Goal: Information Seeking & Learning: Find specific fact

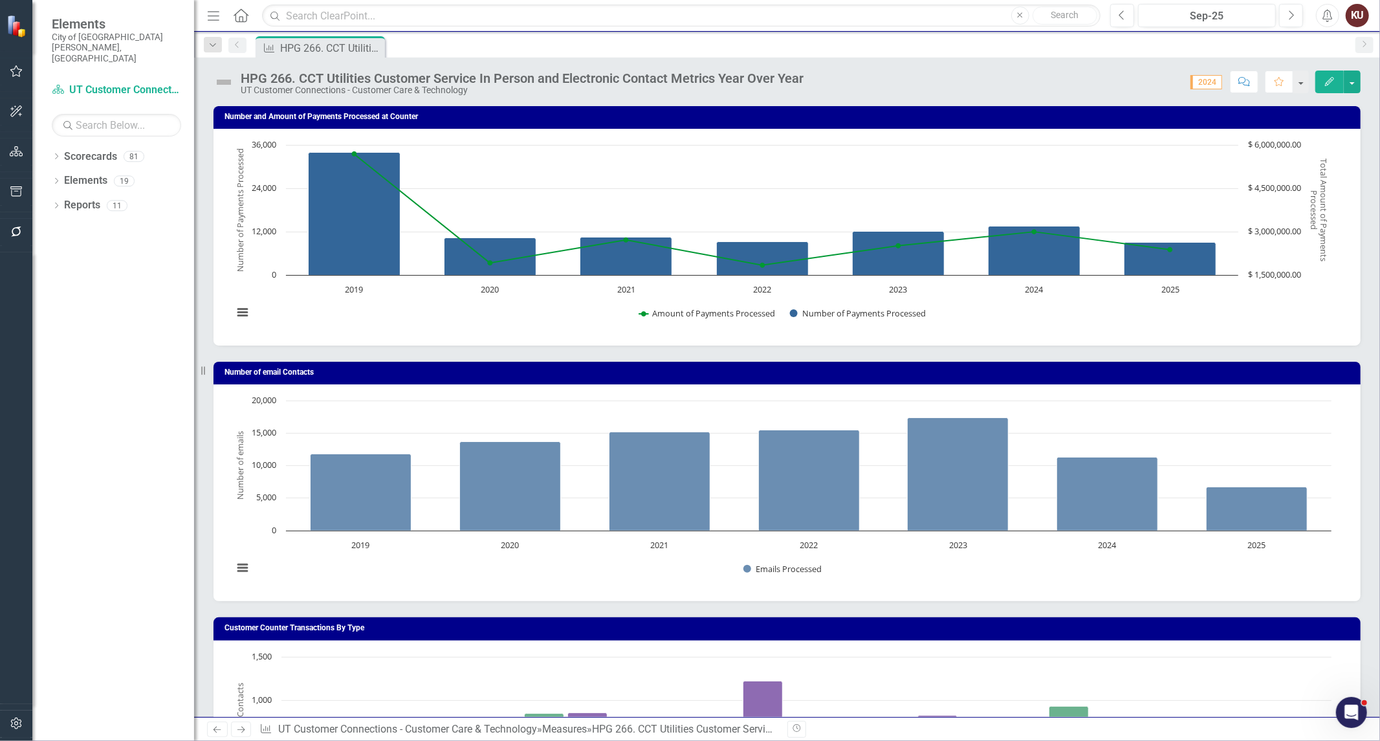
scroll to position [647, 0]
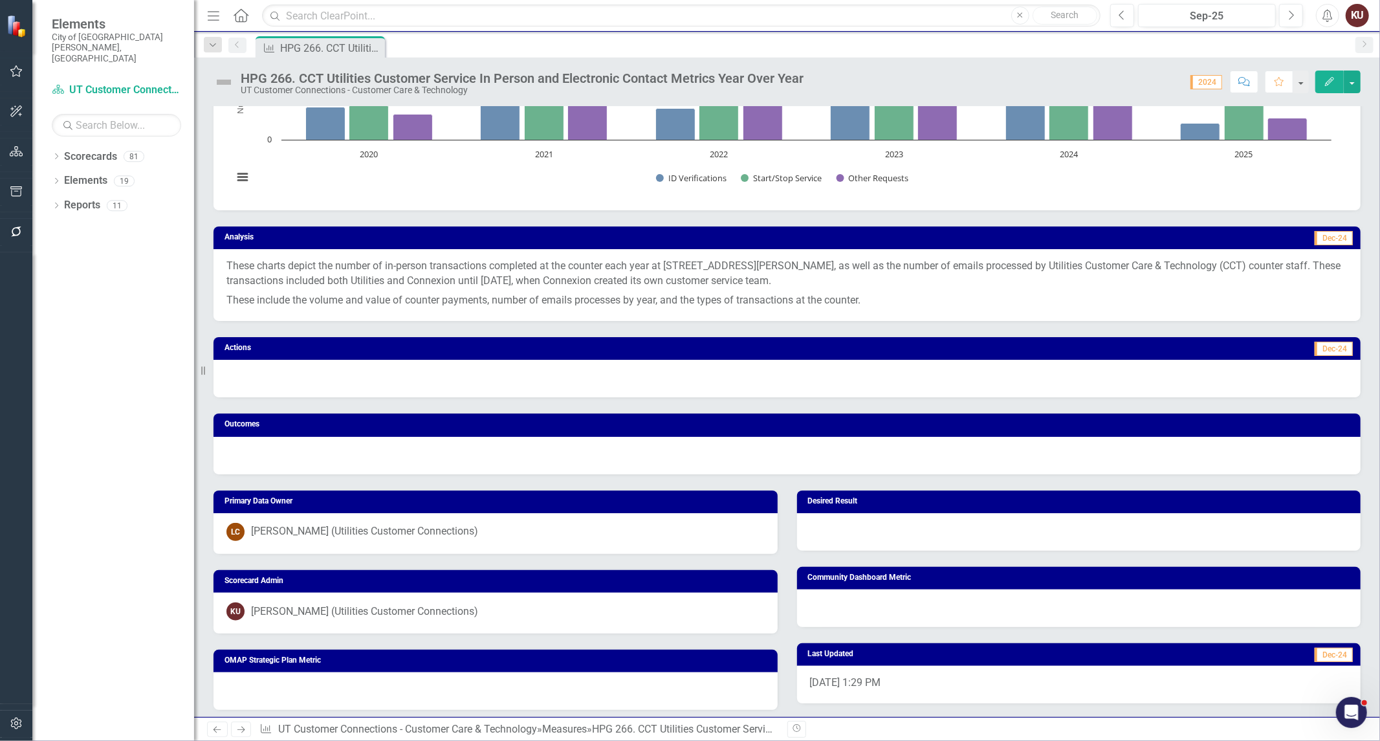
click at [243, 733] on icon "Next" at bounding box center [241, 729] width 11 height 8
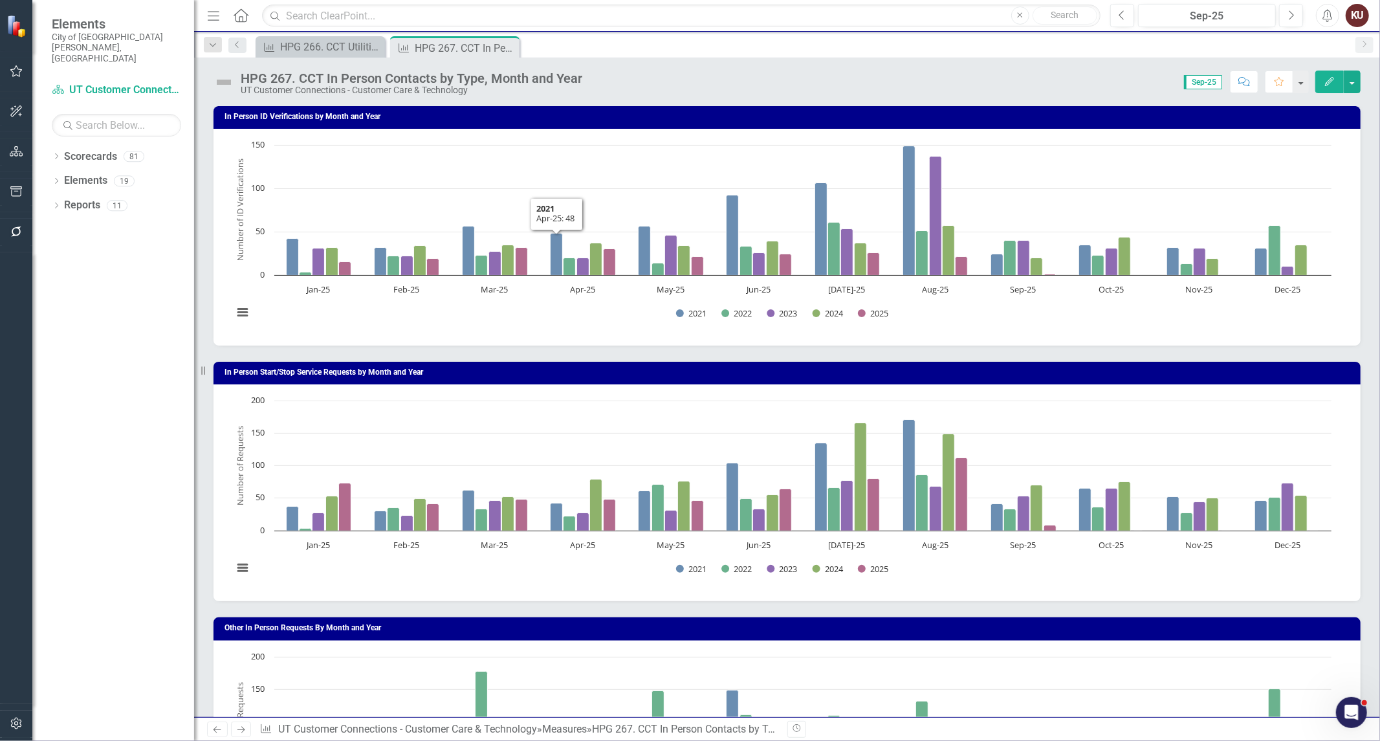
scroll to position [359, 0]
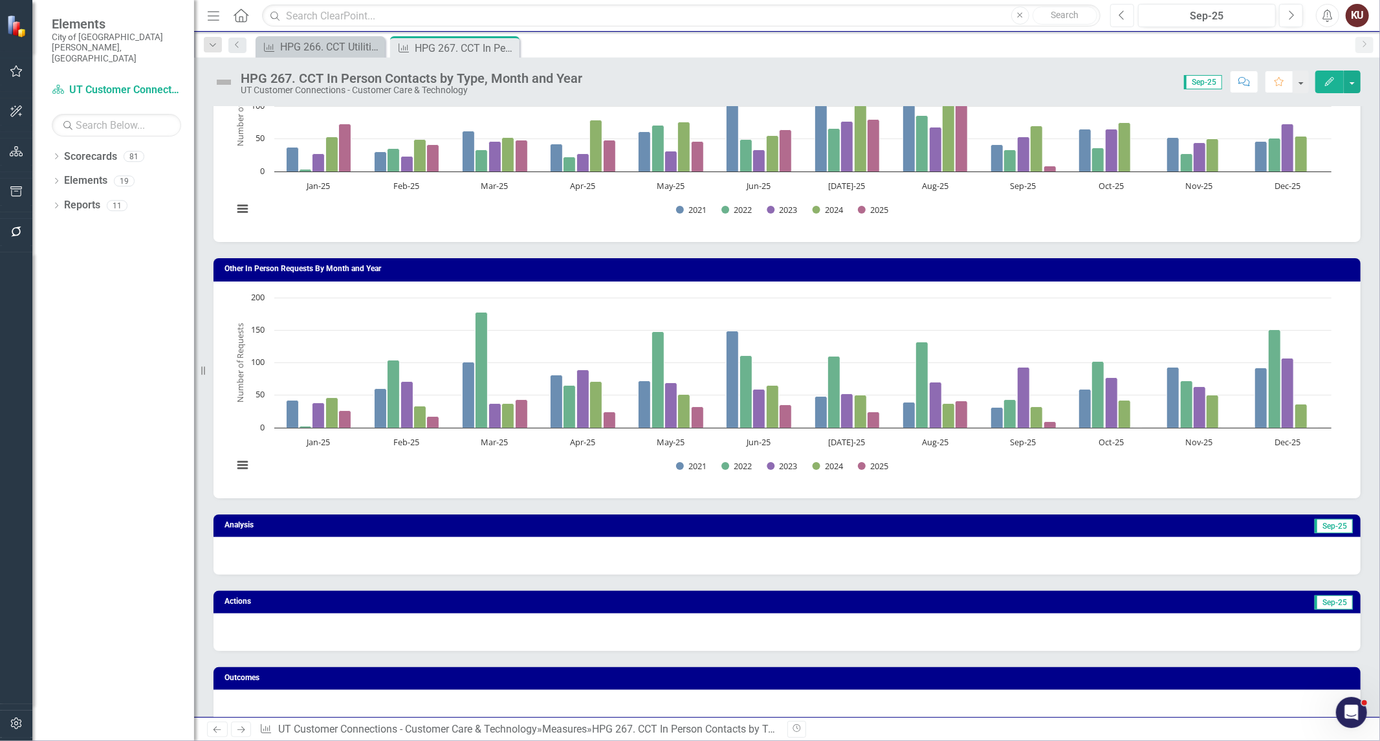
click at [1126, 16] on button "Previous" at bounding box center [1122, 15] width 24 height 23
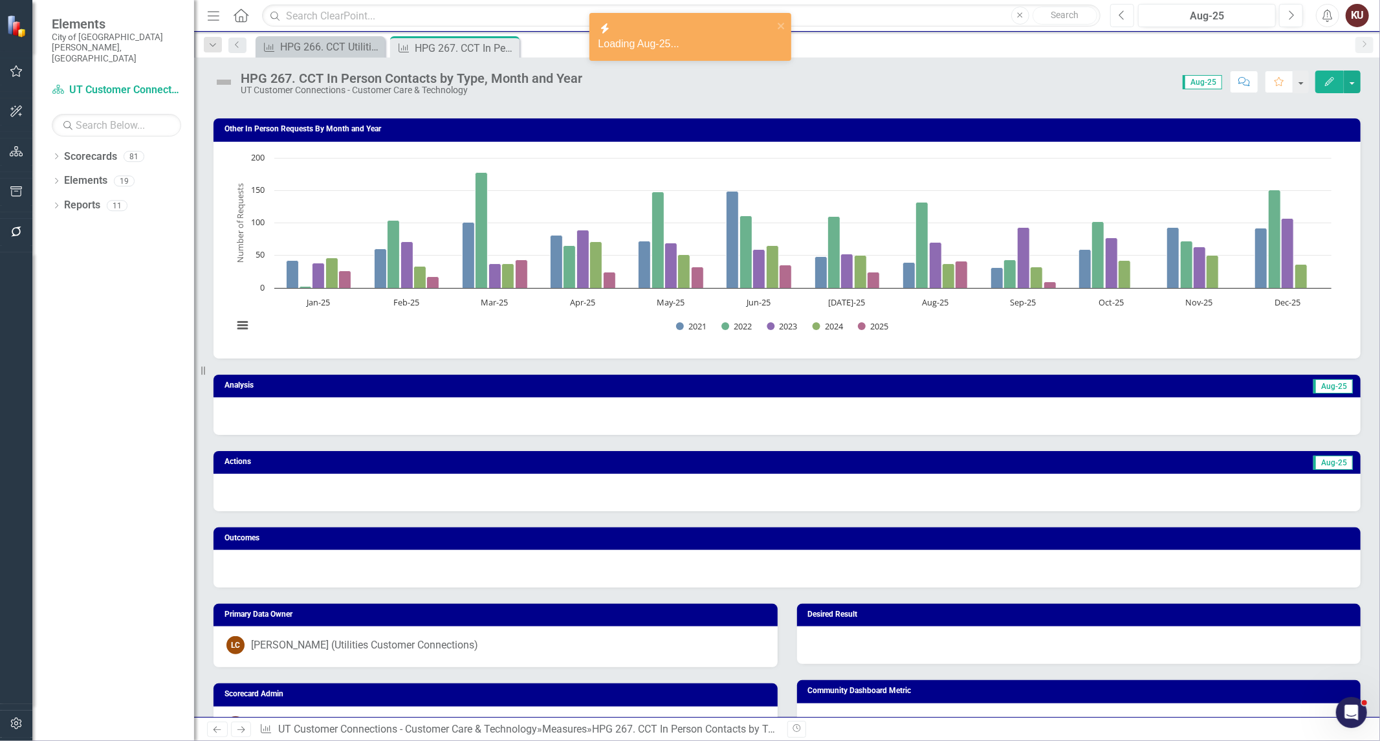
scroll to position [503, 0]
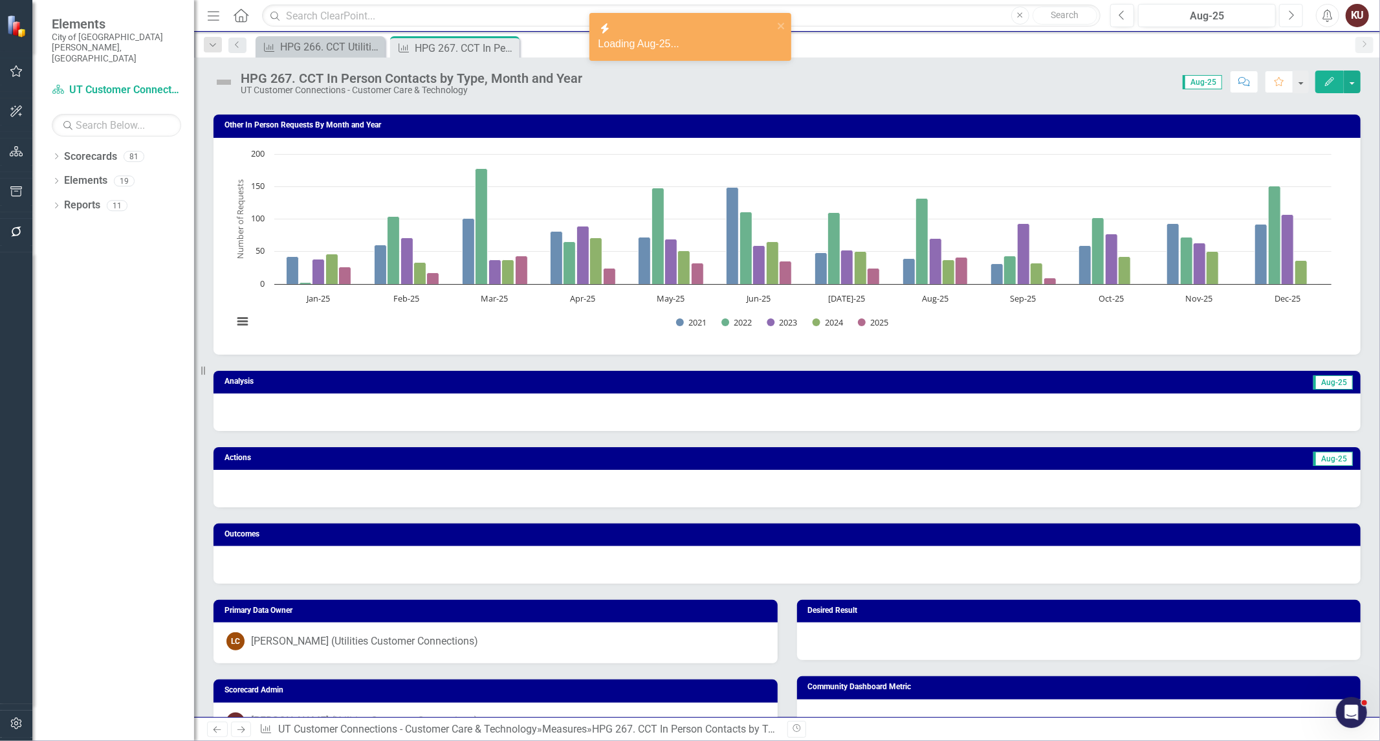
click at [1291, 17] on icon "button" at bounding box center [1291, 14] width 5 height 9
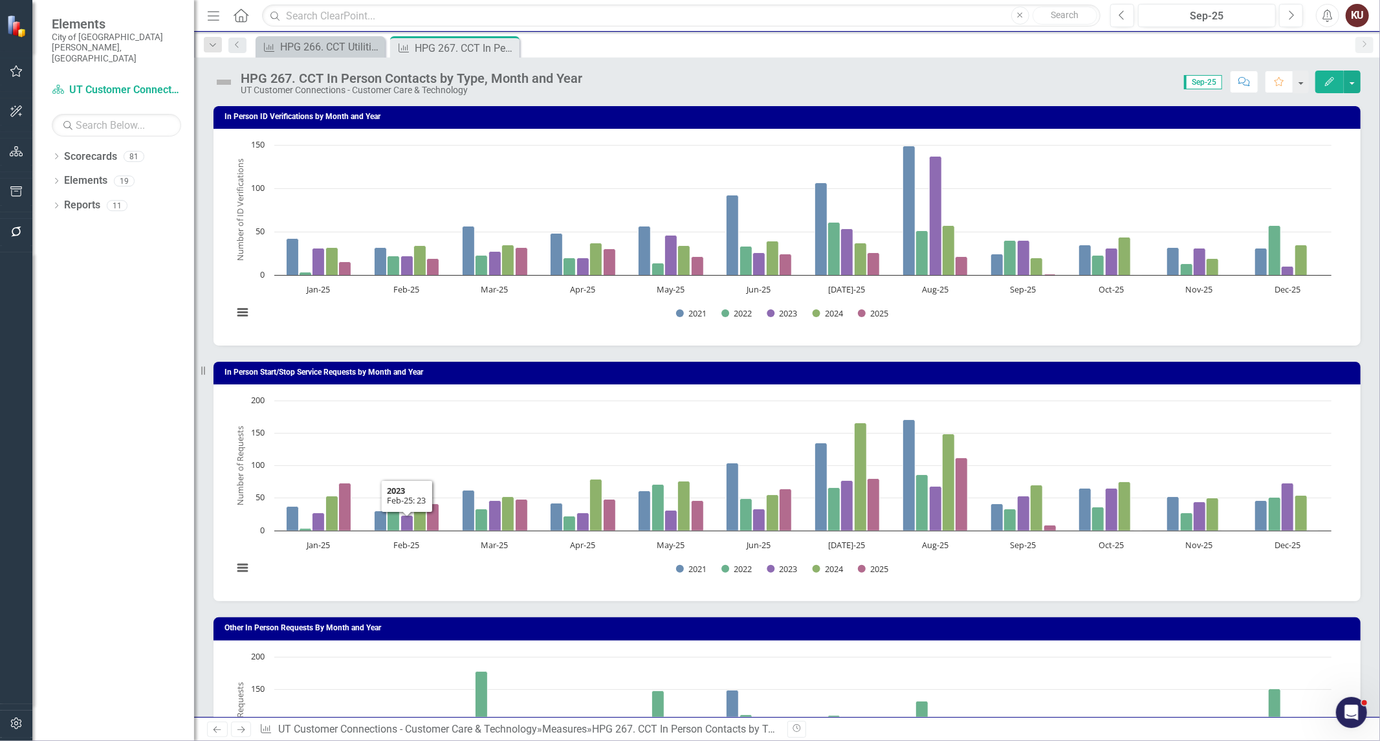
click at [242, 731] on icon "Next" at bounding box center [241, 729] width 11 height 8
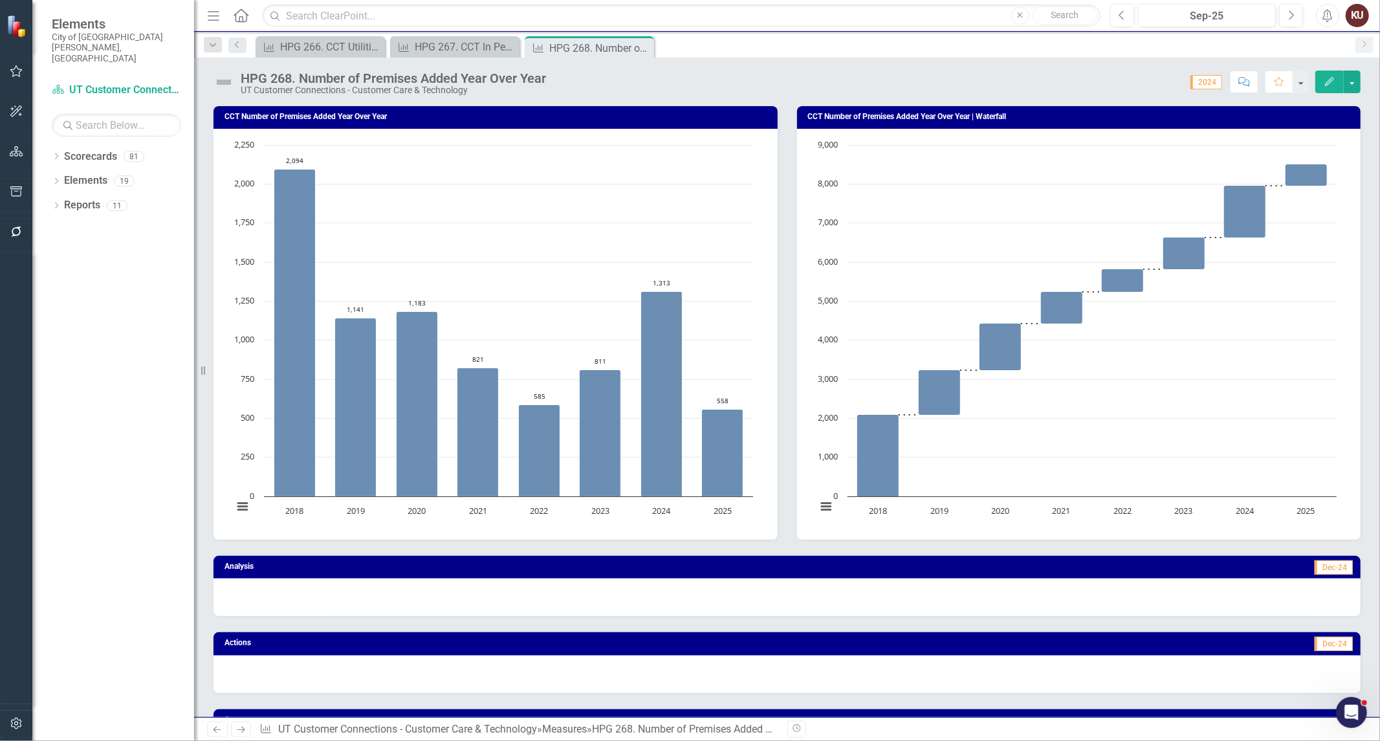
click at [241, 726] on icon "Next" at bounding box center [241, 729] width 11 height 8
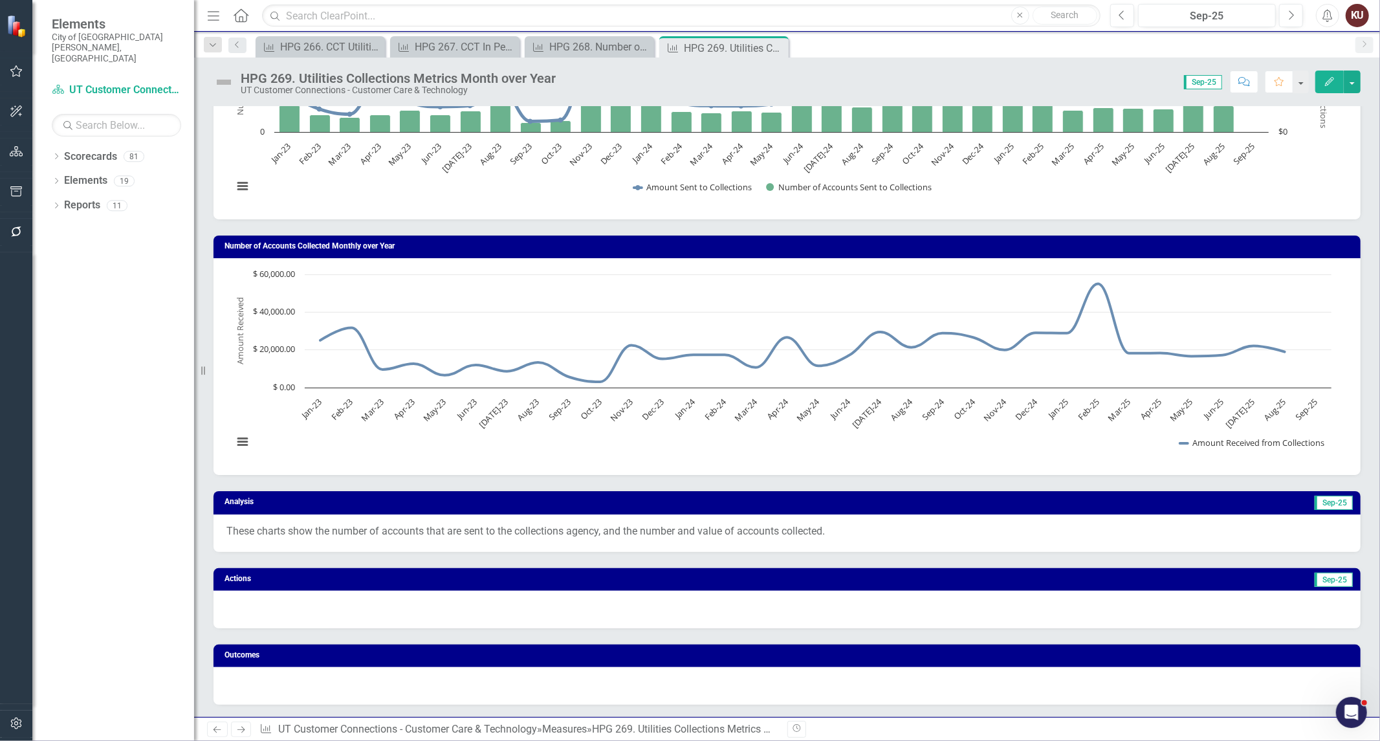
scroll to position [144, 0]
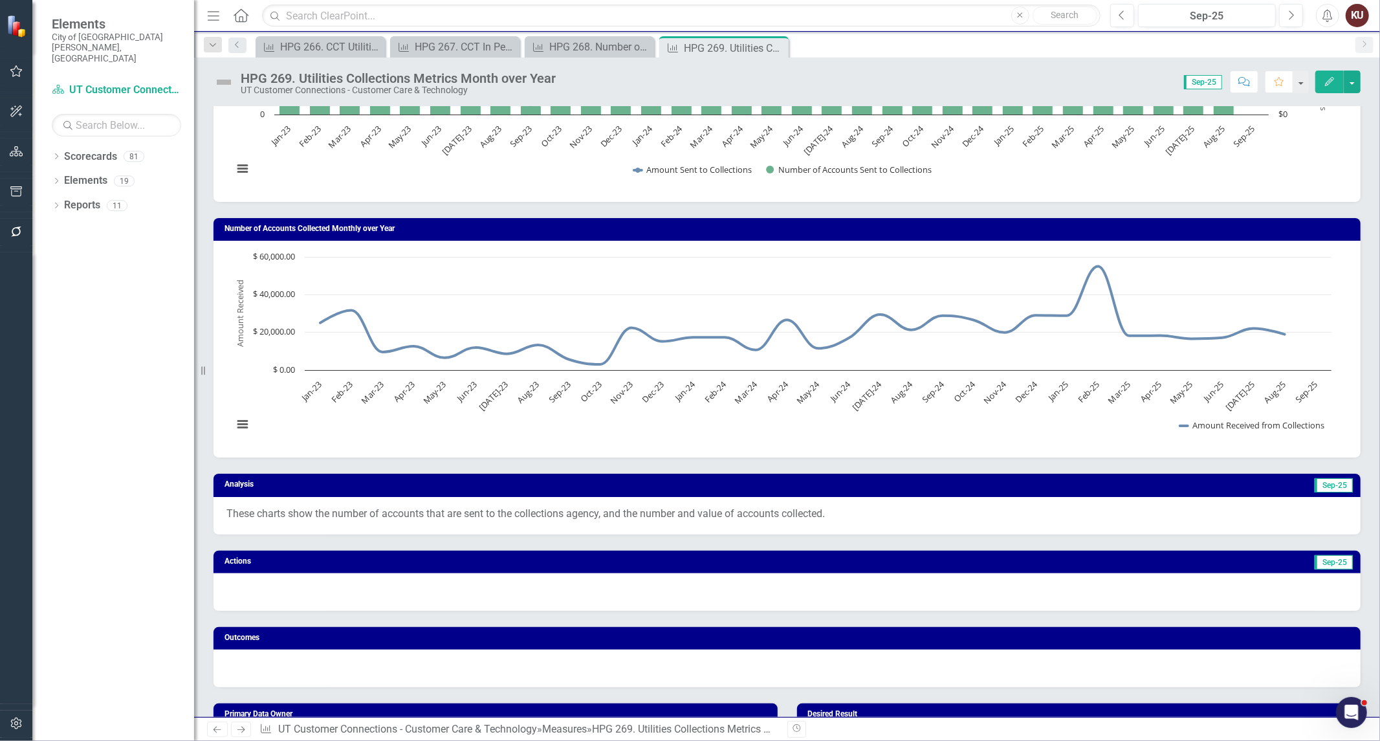
click at [537, 514] on p "These charts show the number of accounts that are sent to the collections agenc…" at bounding box center [786, 514] width 1121 height 15
click at [537, 514] on div "These charts show the number of accounts that are sent to the collections agenc…" at bounding box center [787, 516] width 1147 height 38
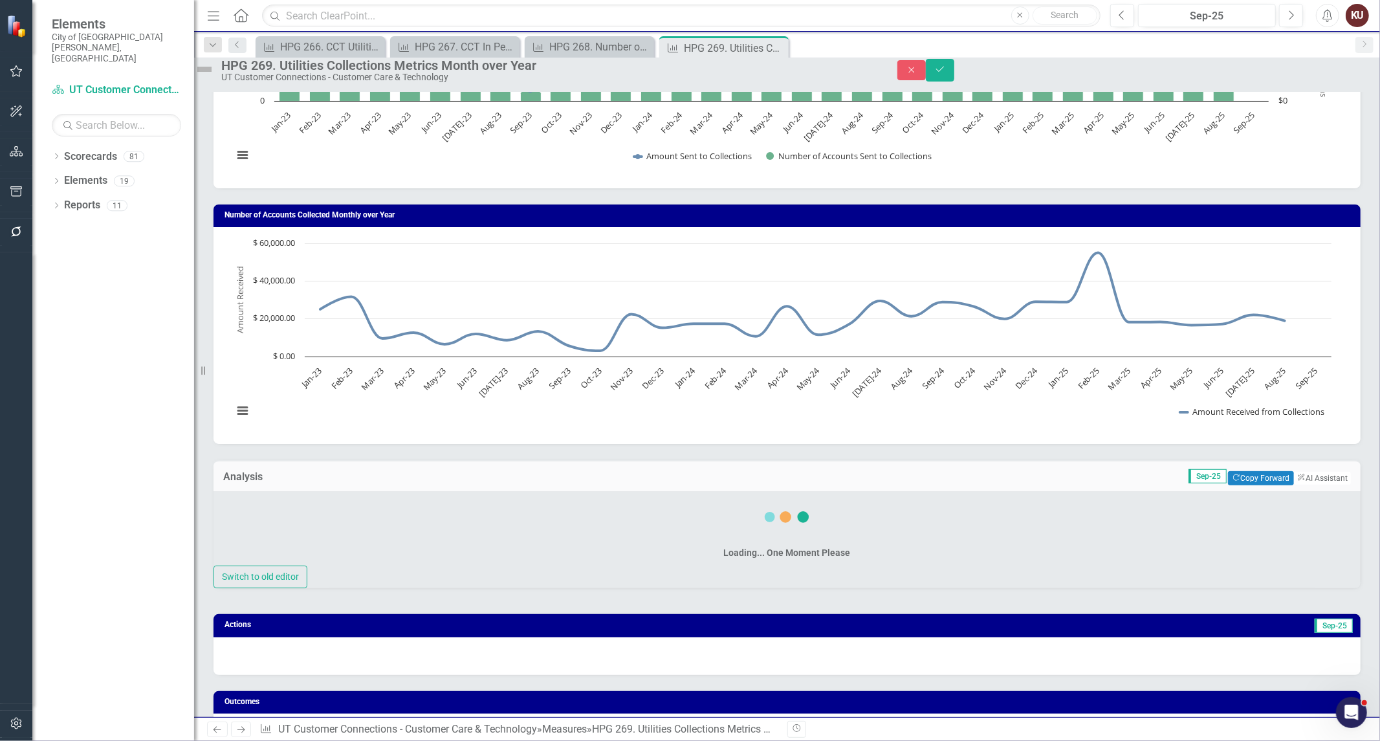
click at [537, 514] on div "Loading... One Moment Please Switch to old editor" at bounding box center [787, 539] width 1147 height 97
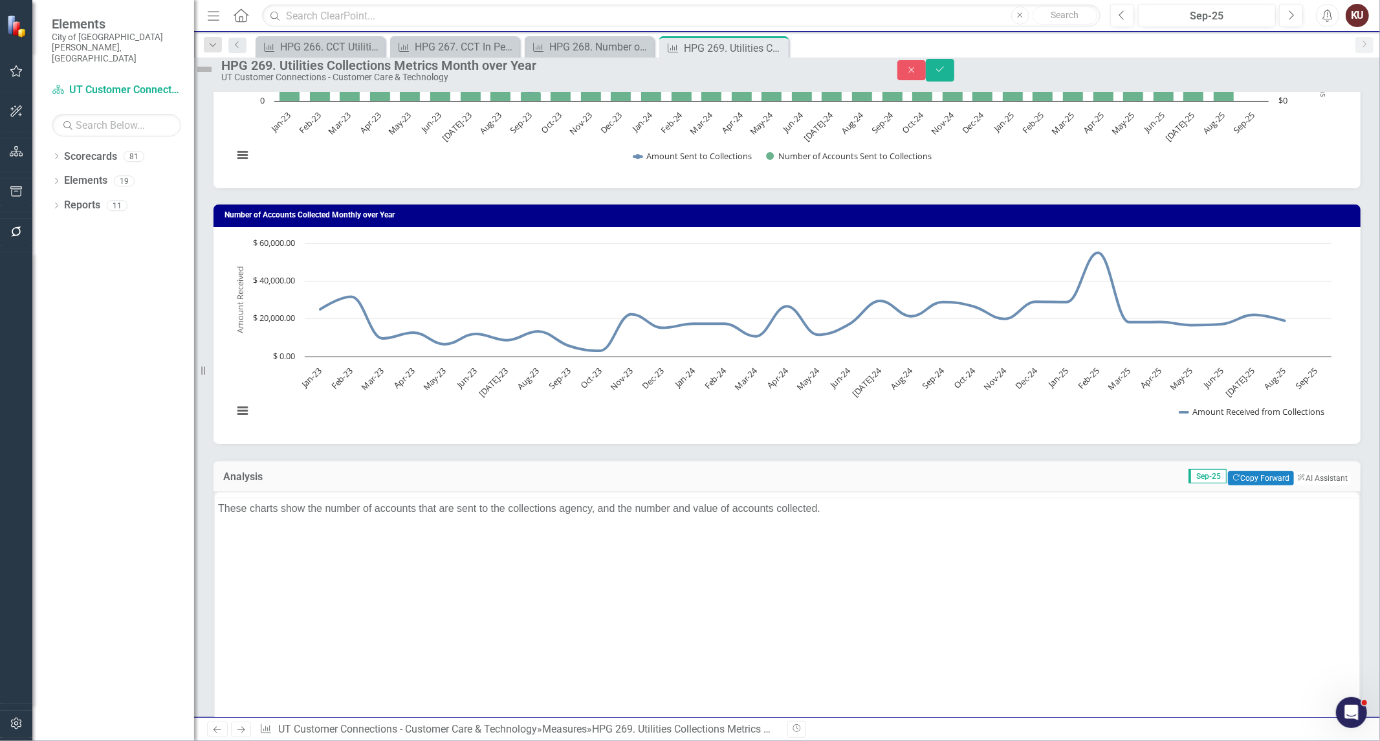
scroll to position [0, 0]
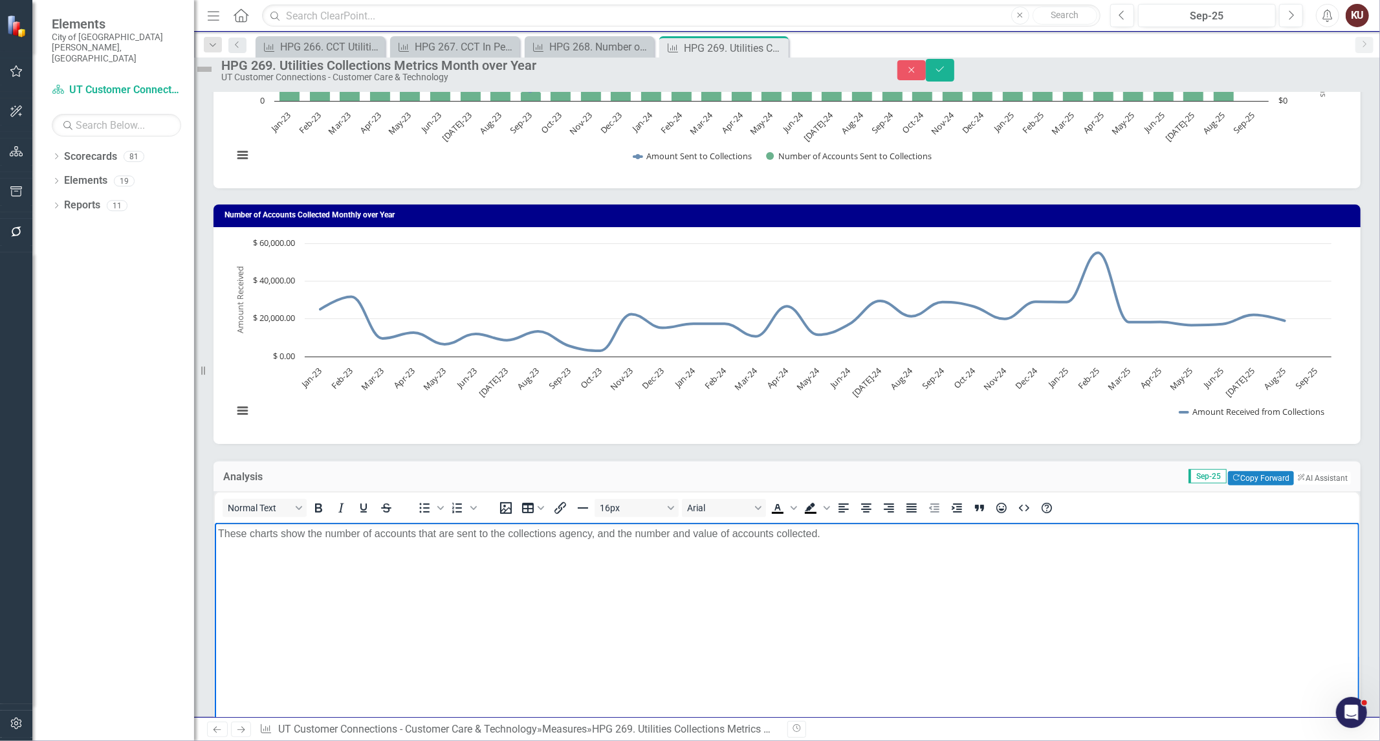
click at [400, 537] on p "These charts show the number of accounts that are sent to the collections agenc…" at bounding box center [786, 534] width 1138 height 16
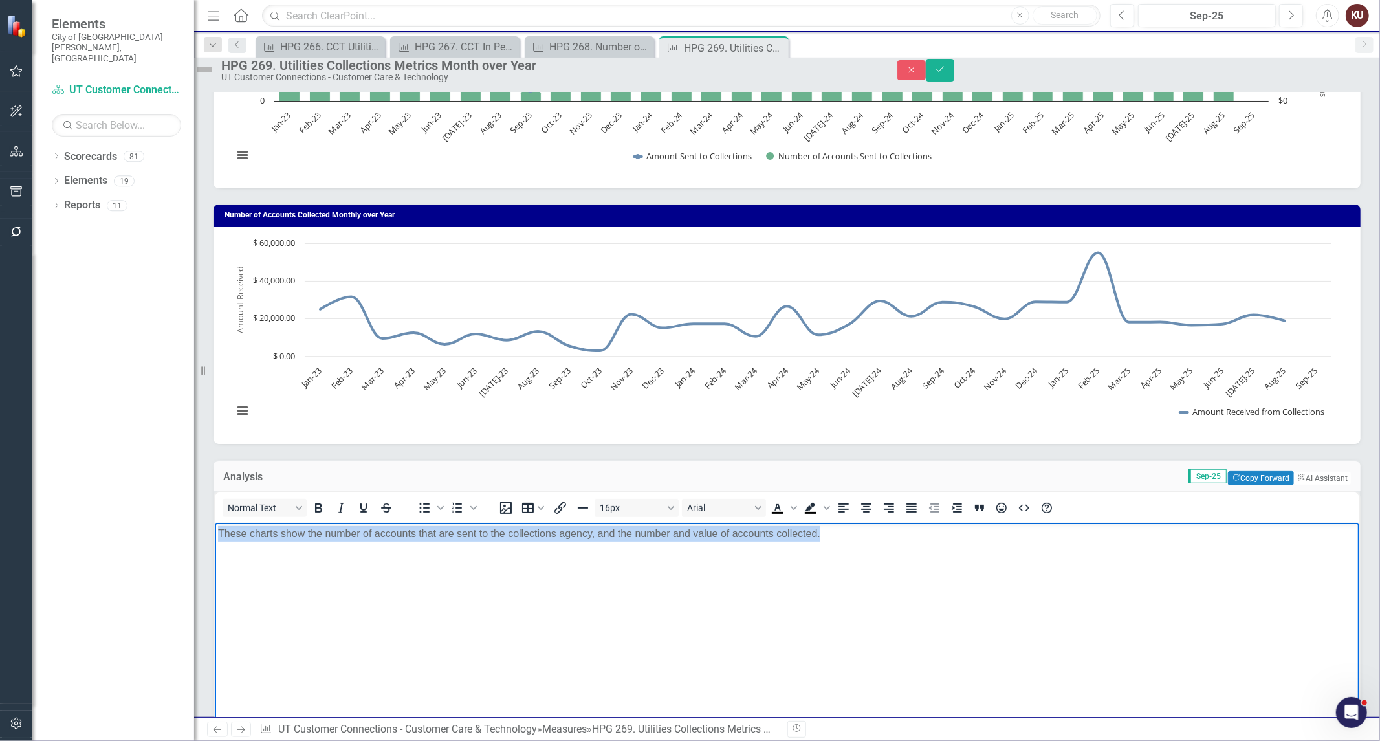
click at [313, 539] on p "These charts show the number of accounts that are sent to the collections agenc…" at bounding box center [786, 534] width 1138 height 16
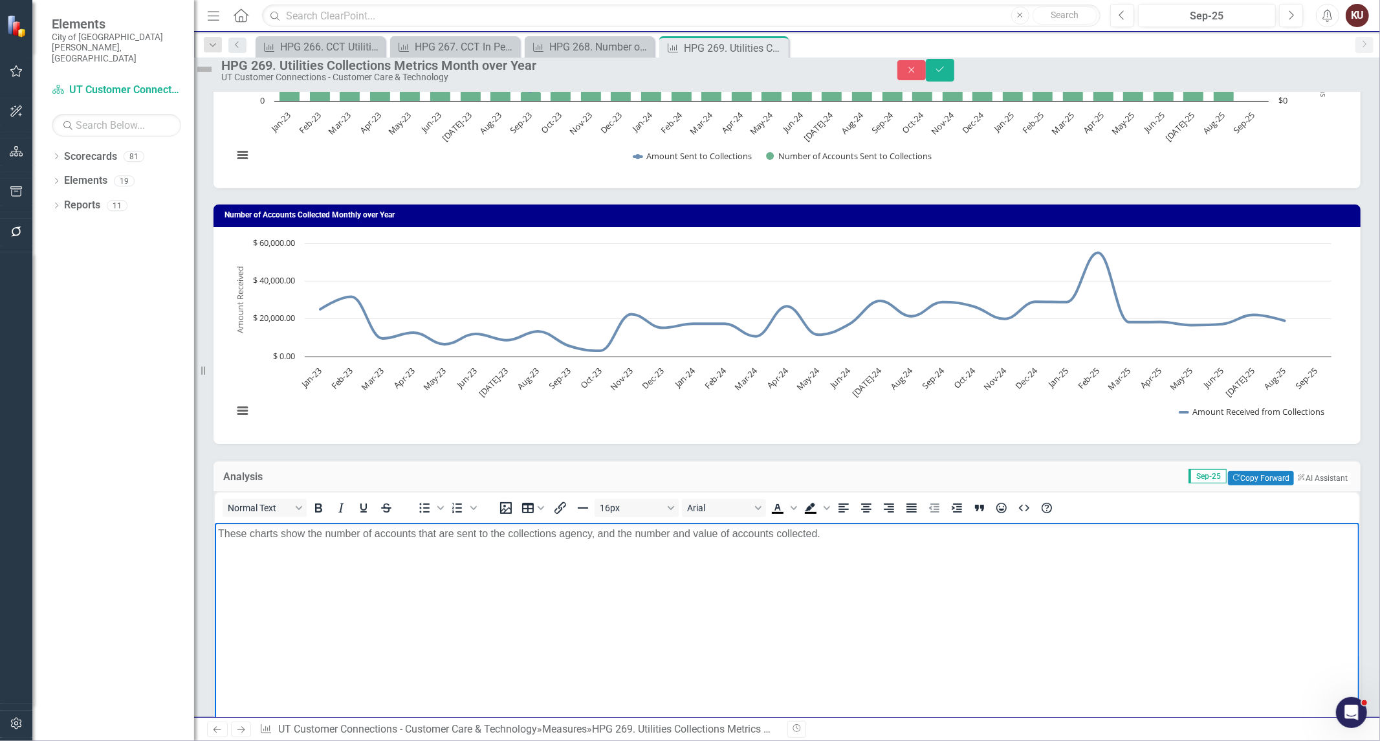
click at [313, 535] on p "These charts show the number of accounts that are sent to the collections agenc…" at bounding box center [786, 534] width 1138 height 16
drag, startPoint x: 313, startPoint y: 535, endPoint x: 795, endPoint y: 539, distance: 482.0
click at [795, 539] on p "These charts show the number of accounts that are sent to the collections agenc…" at bounding box center [786, 534] width 1138 height 16
copy p "the number of accounts that are sent to the collections agency, and the number …"
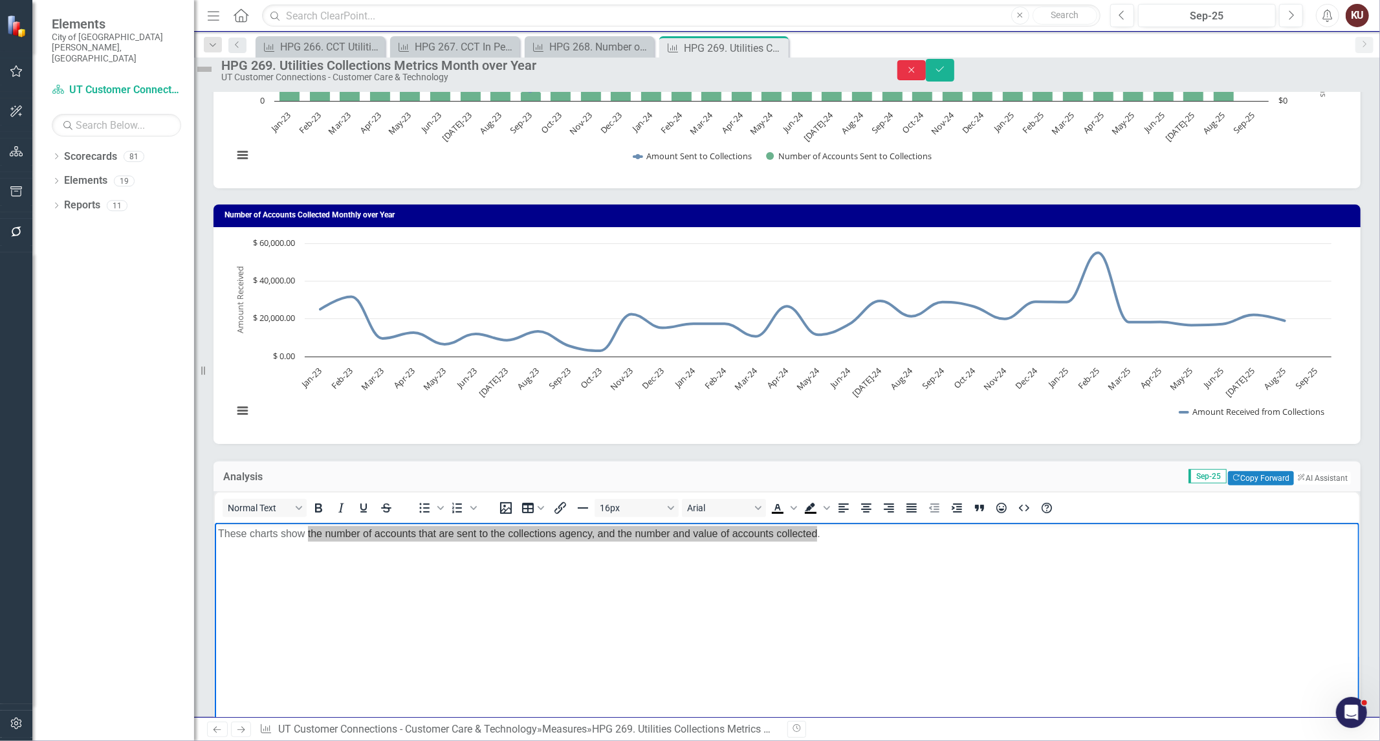
drag, startPoint x: 1304, startPoint y: 76, endPoint x: 874, endPoint y: 54, distance: 430.8
click at [917, 74] on icon "Close" at bounding box center [912, 69] width 12 height 9
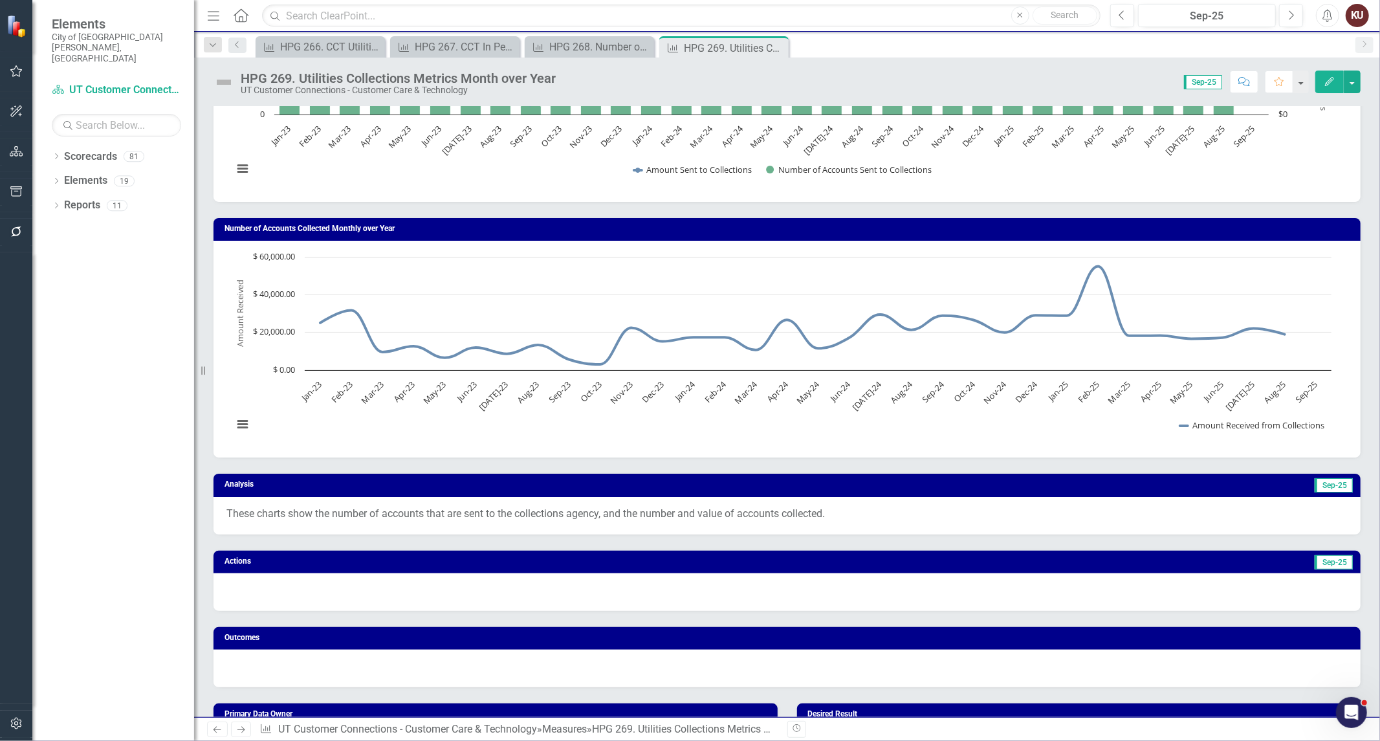
click at [237, 730] on icon "Next" at bounding box center [241, 729] width 11 height 8
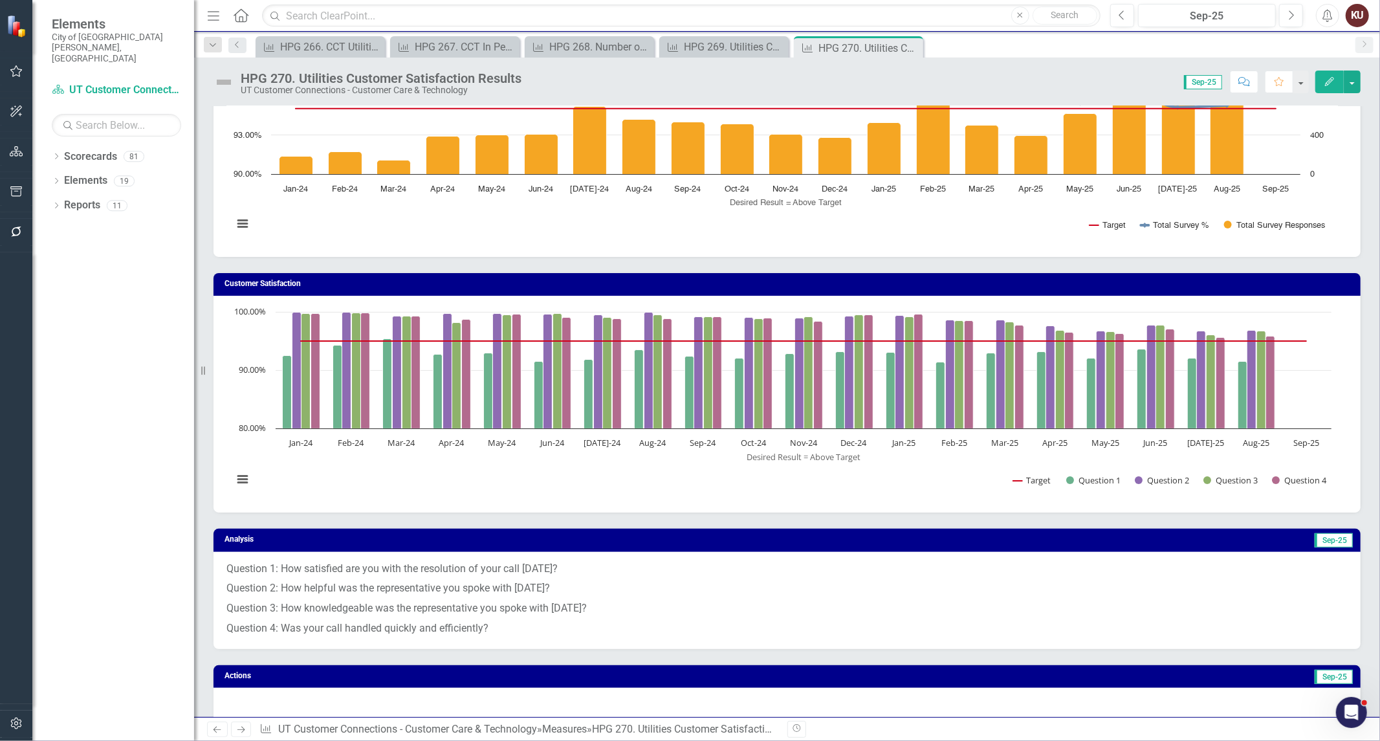
scroll to position [215, 0]
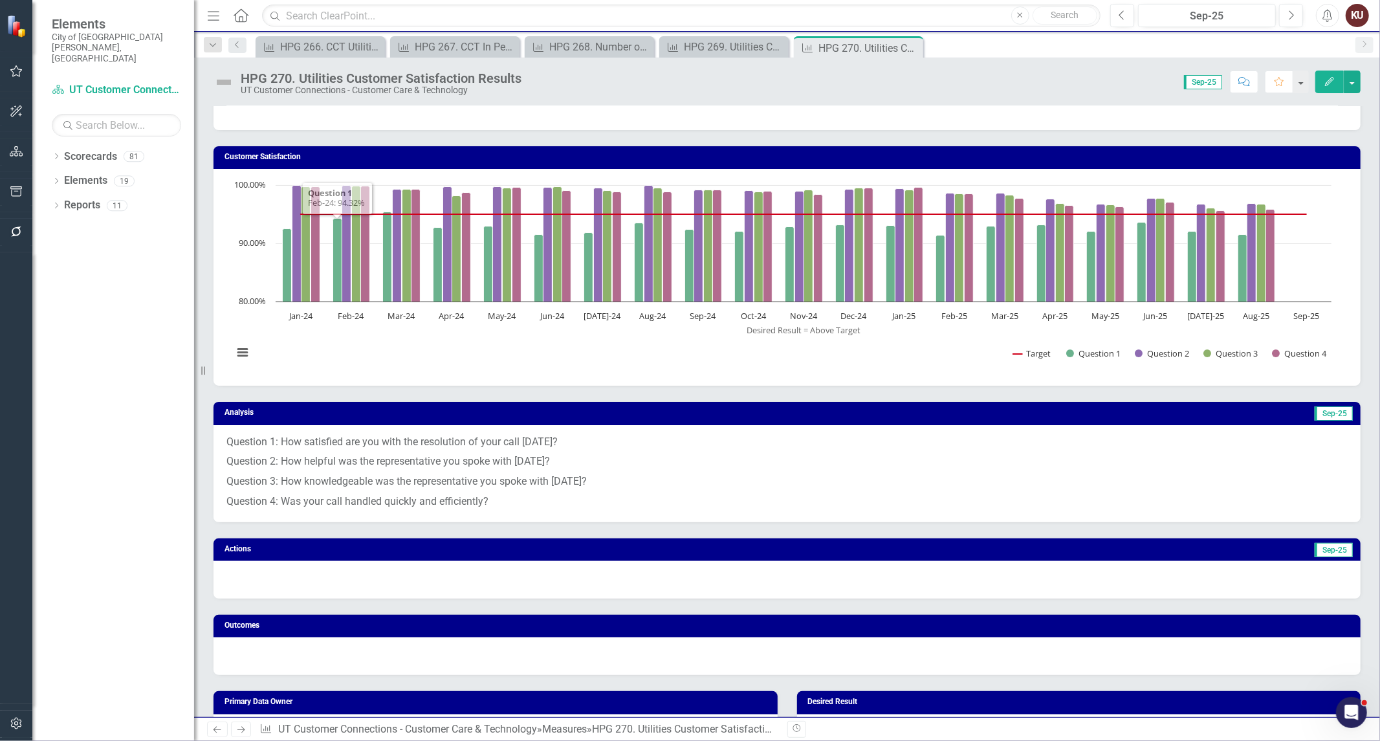
click at [495, 503] on p "Question 4: Was your call handled quickly and efficiently?" at bounding box center [786, 500] width 1121 height 17
click at [494, 503] on p "Question 4: Was your call handled quickly and efficiently?" at bounding box center [786, 500] width 1121 height 17
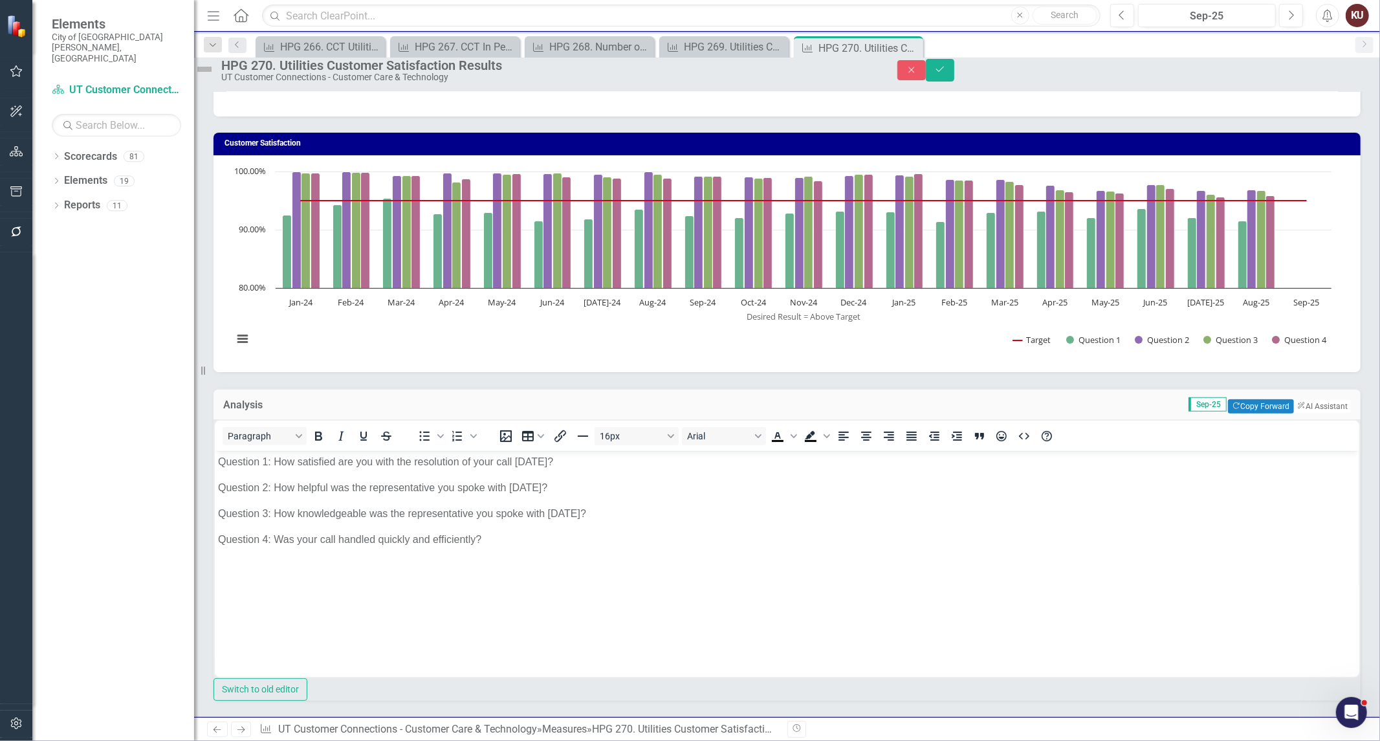
scroll to position [0, 0]
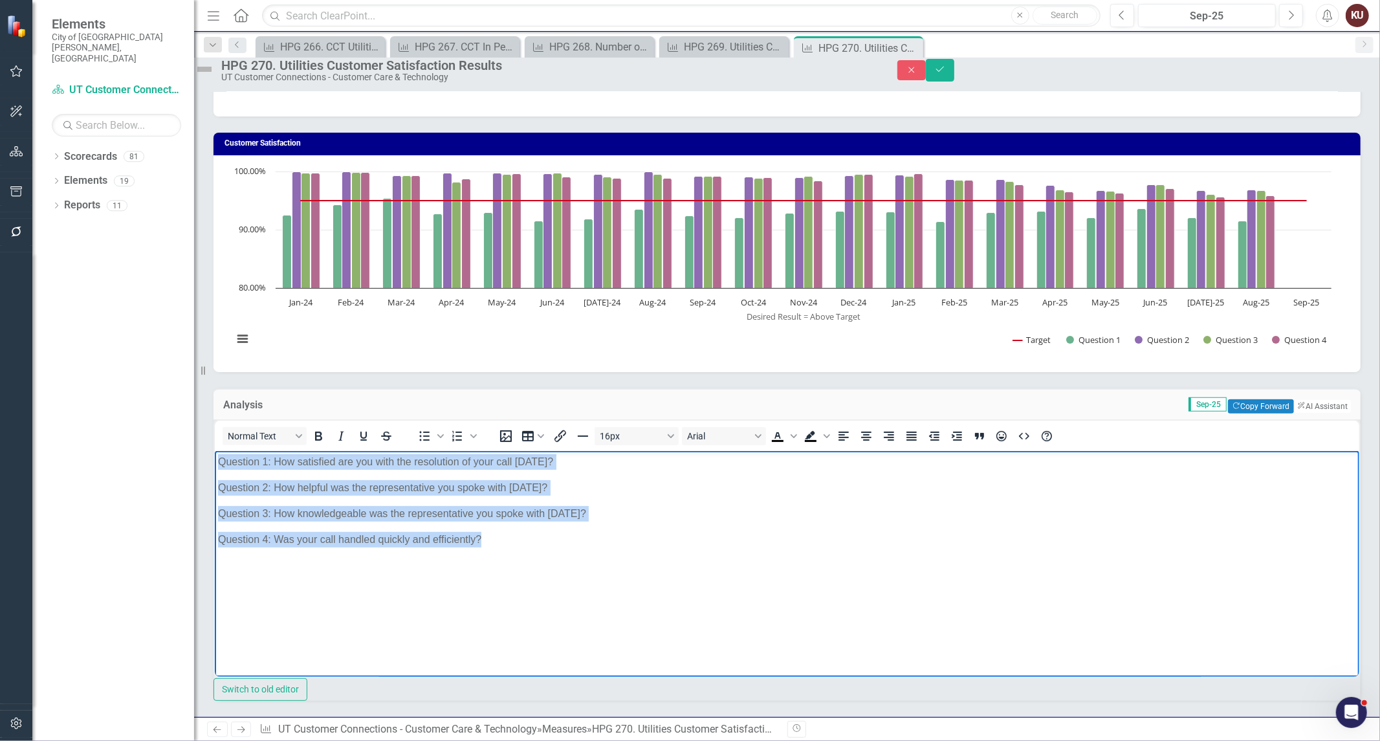
drag, startPoint x: 425, startPoint y: 538, endPoint x: 161, endPoint y: 446, distance: 279.5
click at [214, 451] on html "Question 1: How satisfied are you with the resolution of your call [DATE]? Ques…" at bounding box center [786, 548] width 1145 height 194
copy body "Question 1: How satisfied are you with the resolution of your call [DATE]? Ques…"
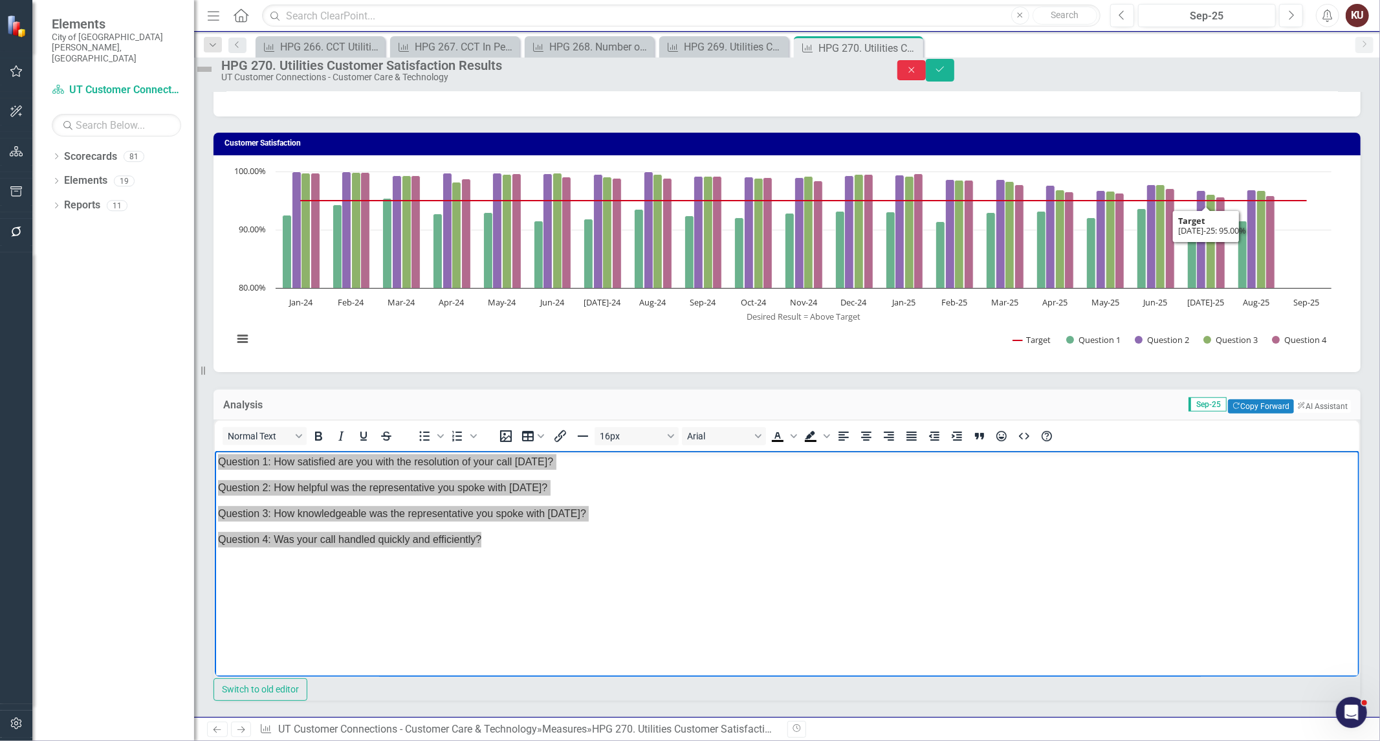
click at [926, 65] on button "Close" at bounding box center [911, 70] width 28 height 20
